Goal: Navigation & Orientation: Find specific page/section

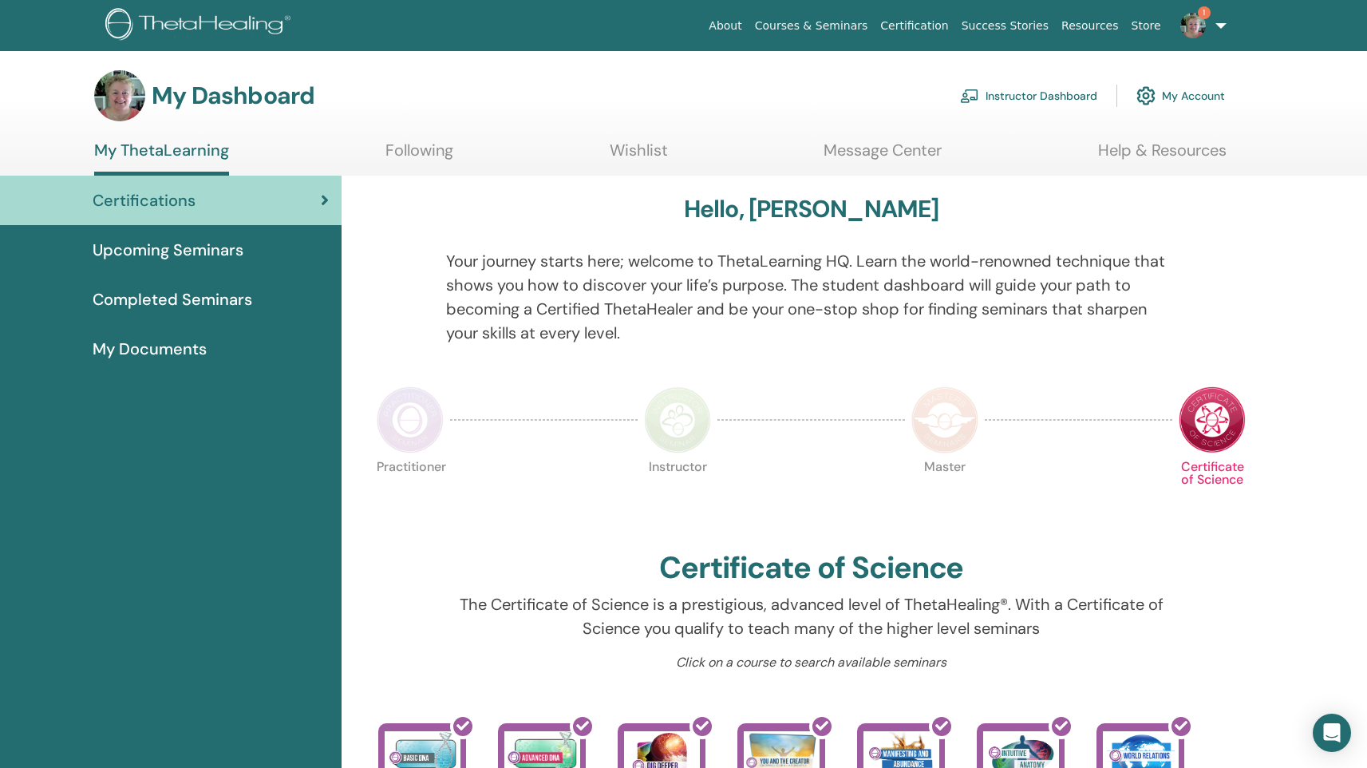
click at [1058, 96] on link "Instructor Dashboard" at bounding box center [1028, 95] width 137 height 35
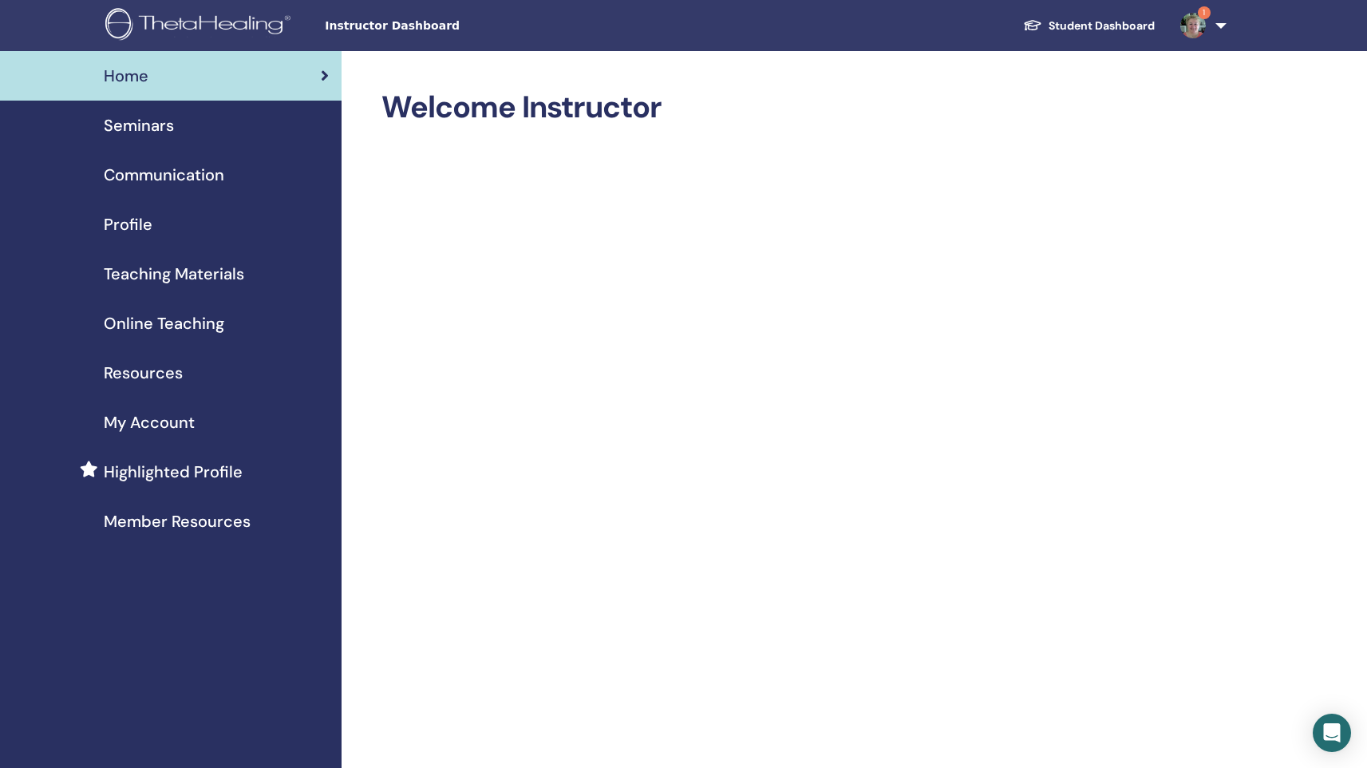
click at [168, 125] on span "Seminars" at bounding box center [139, 125] width 70 height 24
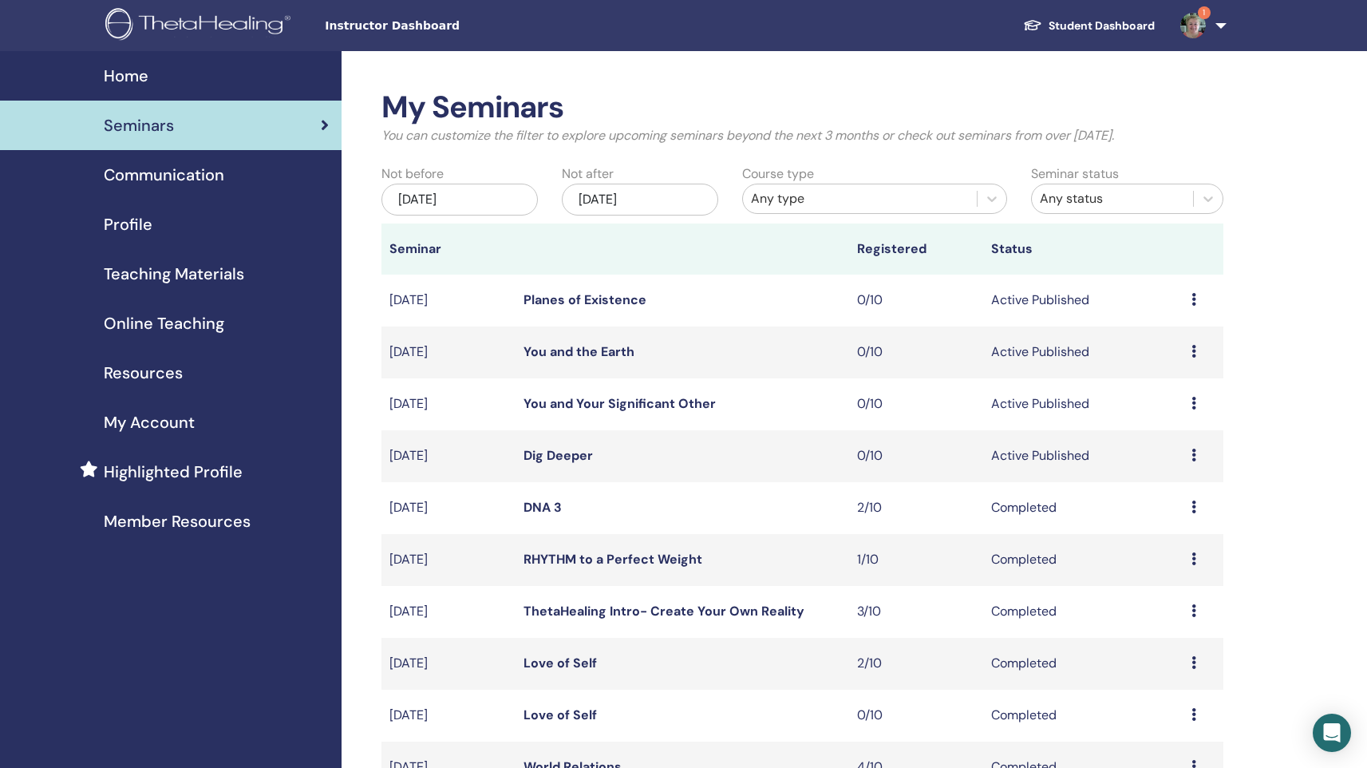
click at [586, 399] on link "You and Your Significant Other" at bounding box center [620, 403] width 192 height 17
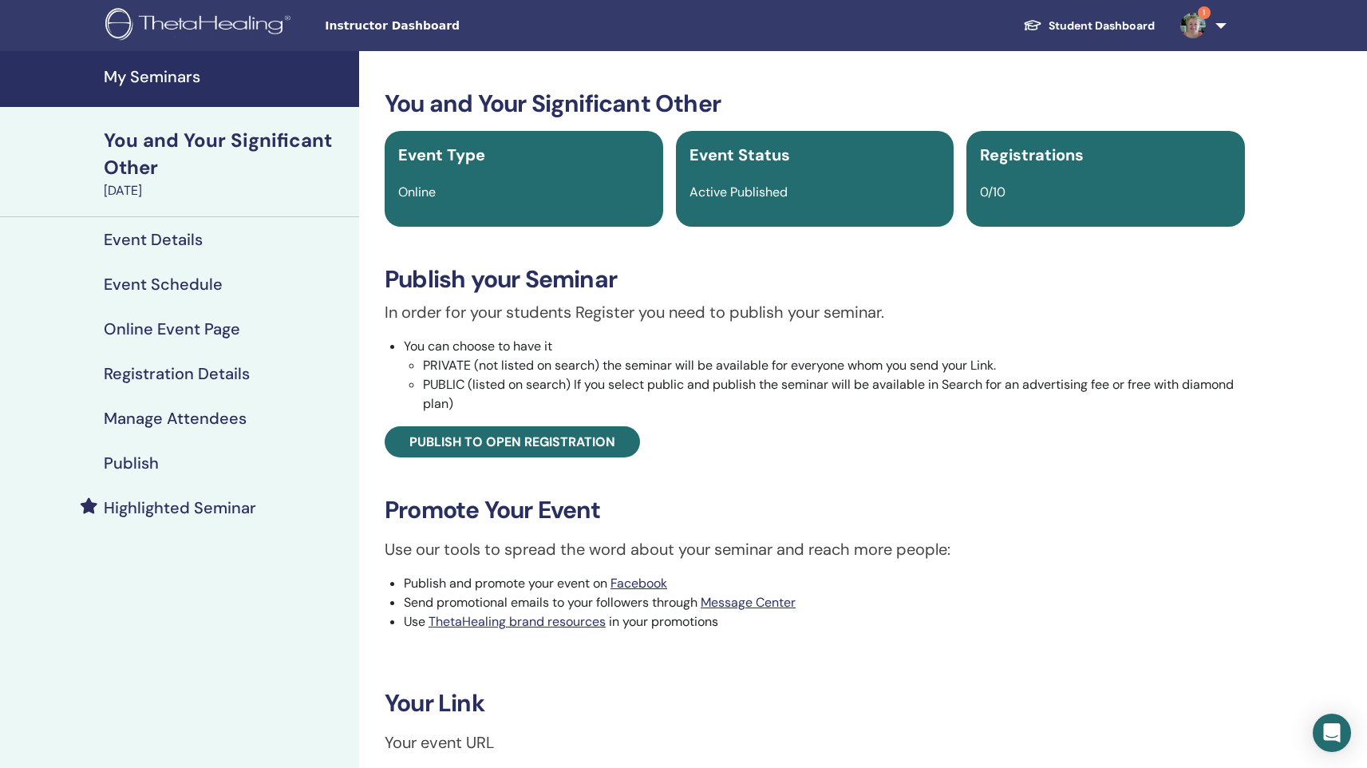
drag, startPoint x: 90, startPoint y: 139, endPoint x: 325, endPoint y: 190, distance: 240.2
click at [325, 190] on div "You and Your Significant Other October 23, 2025" at bounding box center [179, 162] width 359 height 110
copy link "You and Your Significant Other October 23, 2025"
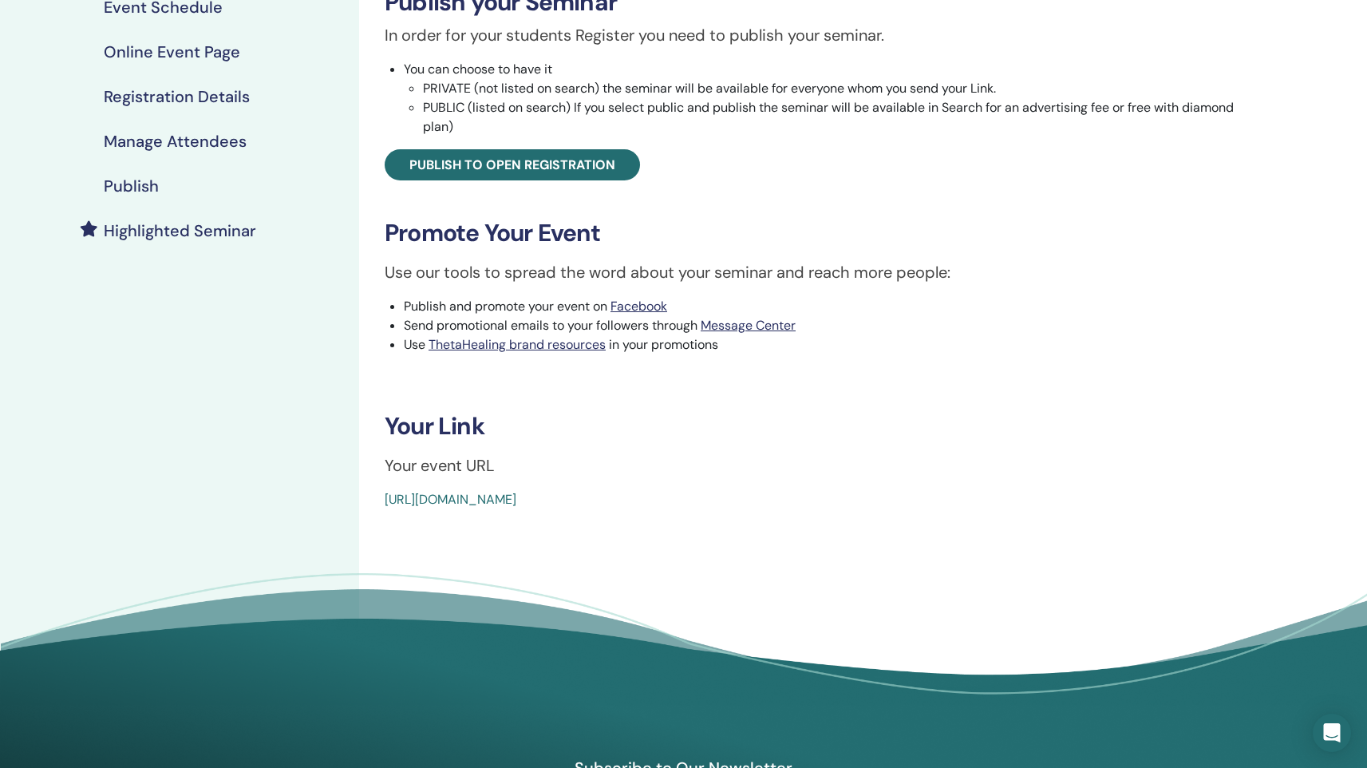
scroll to position [327, 0]
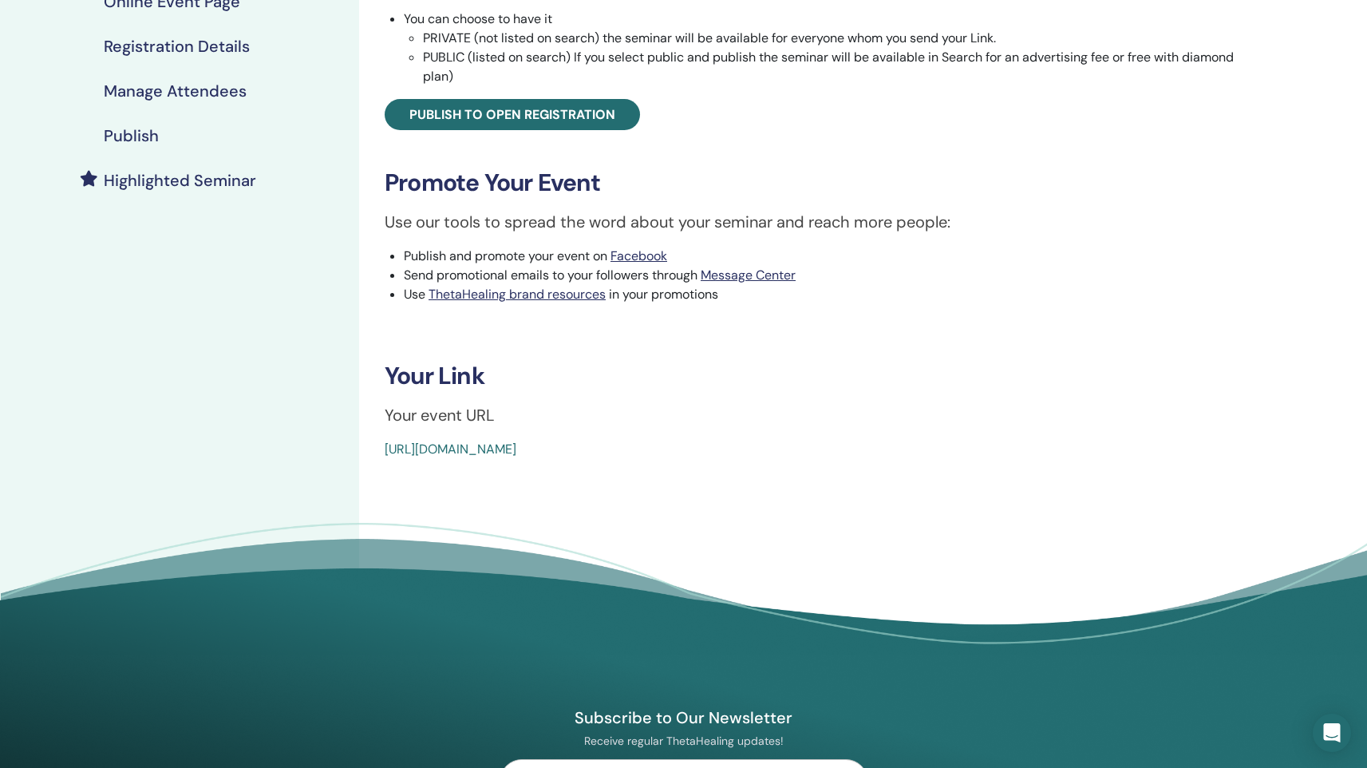
click at [516, 450] on link "[URL][DOMAIN_NAME]" at bounding box center [451, 449] width 132 height 17
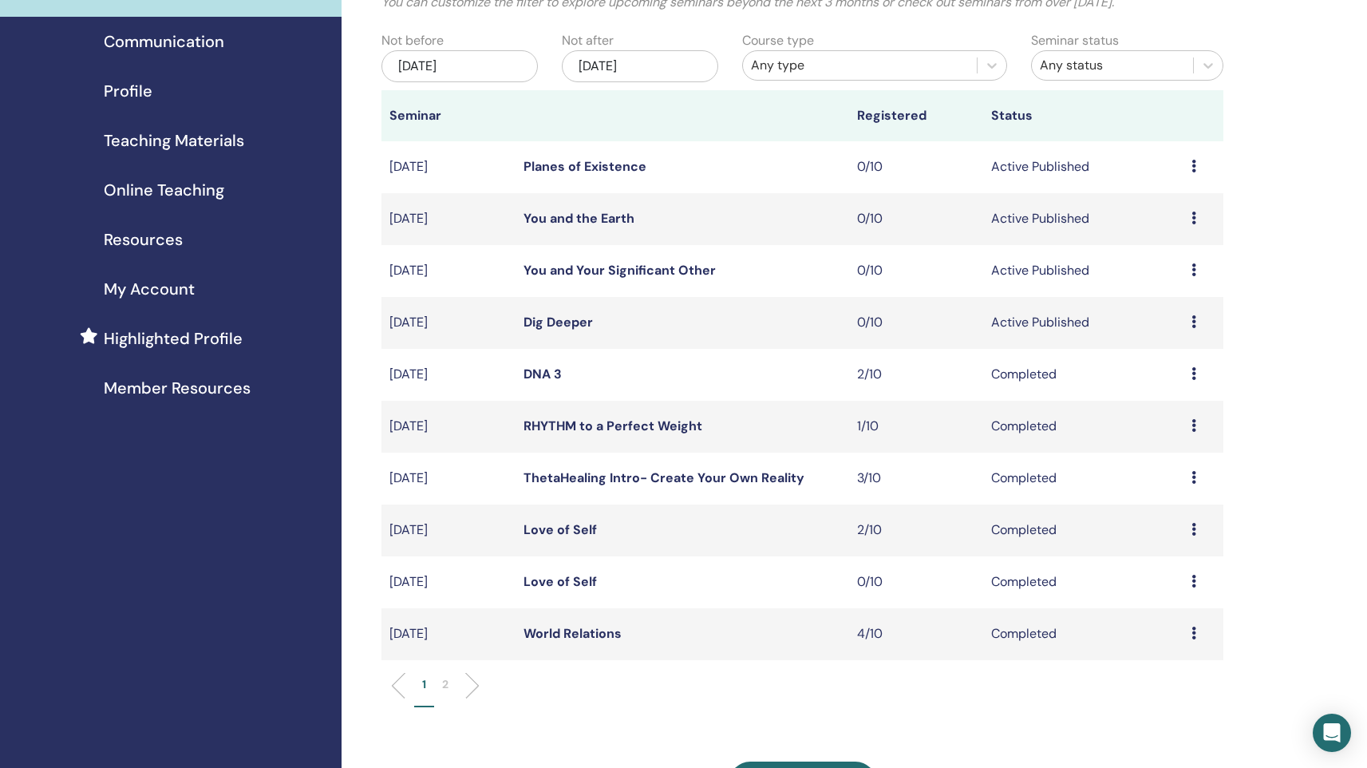
scroll to position [132, 0]
drag, startPoint x: 388, startPoint y: 322, endPoint x: 565, endPoint y: 319, distance: 177.2
click at [565, 319] on tr "Oct/15, 2025 Dig Deeper 0/10 Active Published Preview Edit Attendees Cancel" at bounding box center [803, 324] width 842 height 52
click at [492, 315] on td "Oct/15, 2025" at bounding box center [448, 324] width 133 height 52
click at [535, 322] on link "Dig Deeper" at bounding box center [558, 322] width 69 height 17
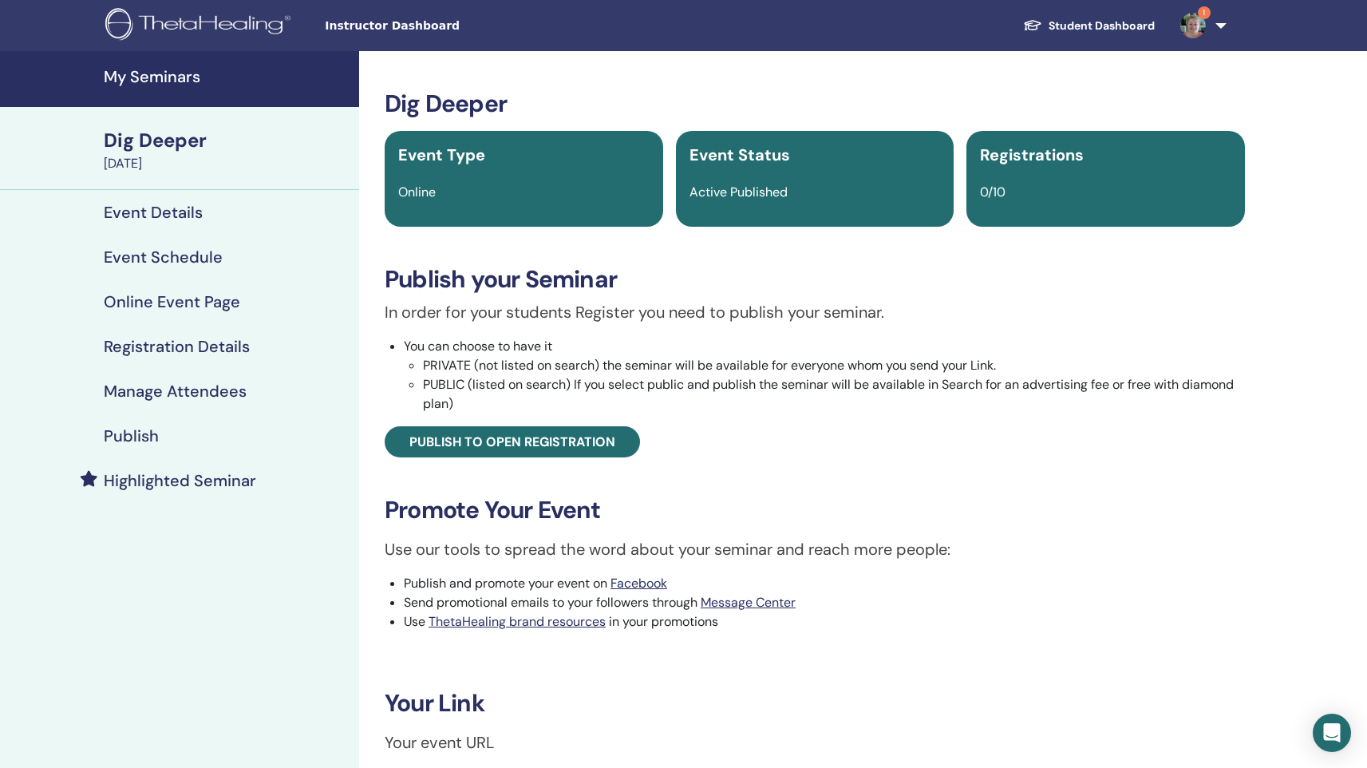
click at [164, 152] on div "Dig Deeper" at bounding box center [227, 140] width 246 height 27
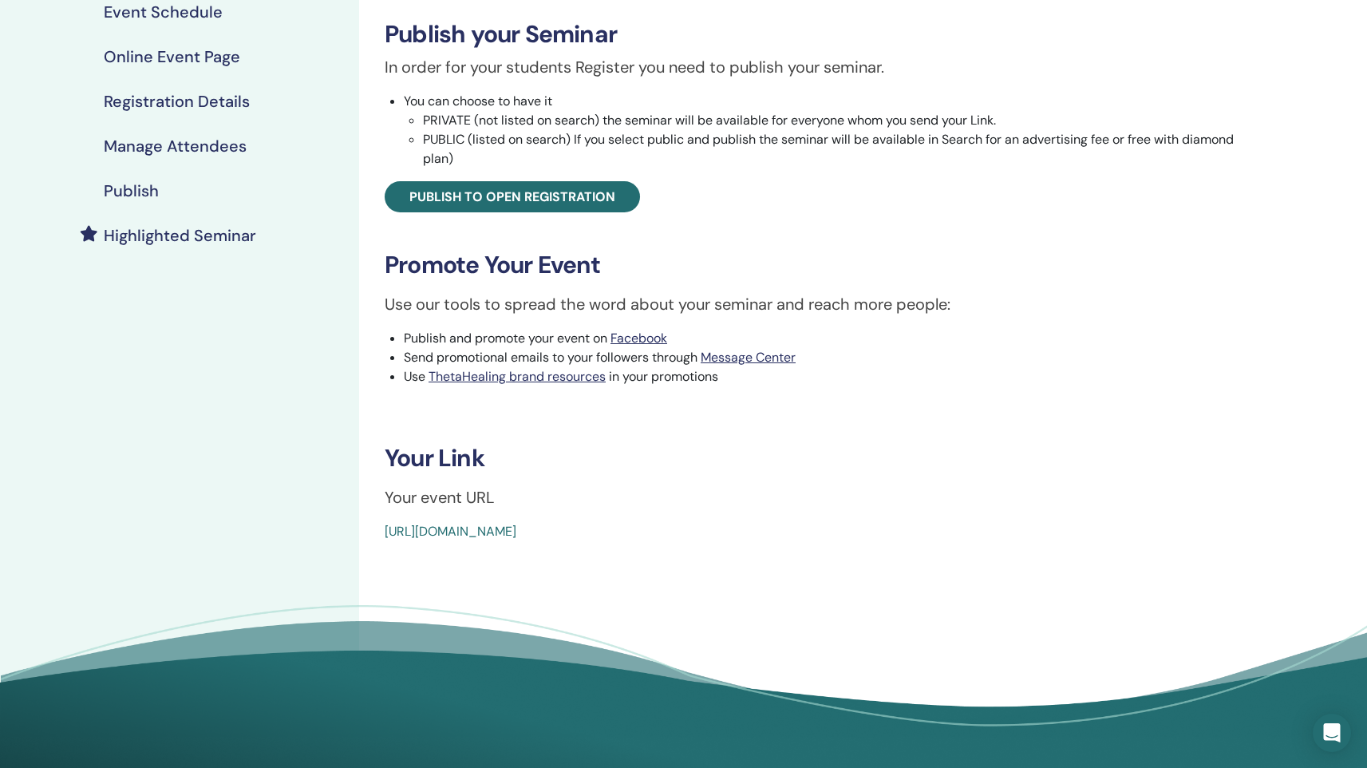
scroll to position [337, 0]
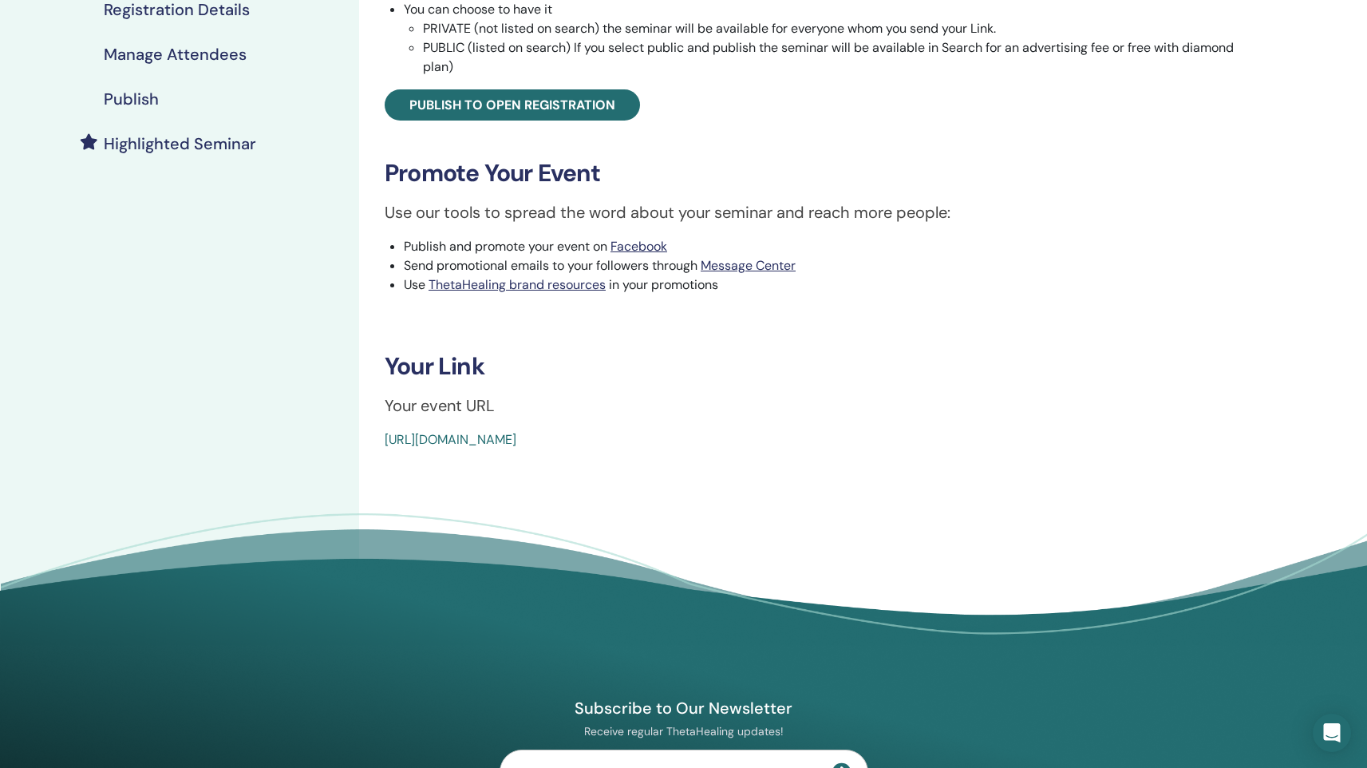
click at [474, 438] on link "[URL][DOMAIN_NAME]" at bounding box center [451, 439] width 132 height 17
